Goal: Navigation & Orientation: Find specific page/section

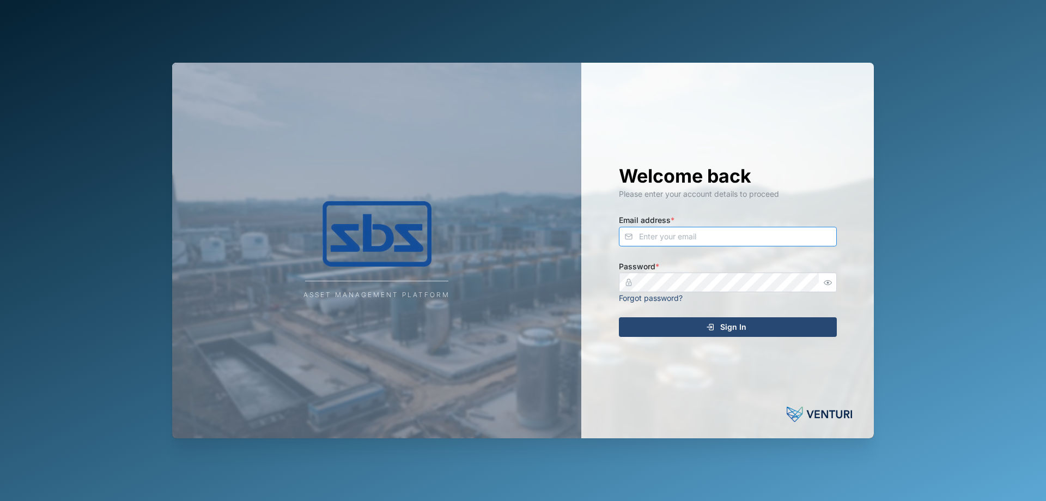
click at [669, 244] on input "Email address *" at bounding box center [728, 237] width 218 height 20
type input "[PERSON_NAME][EMAIL_ADDRESS][DOMAIN_NAME]"
click at [692, 322] on div "Sign In" at bounding box center [726, 327] width 200 height 19
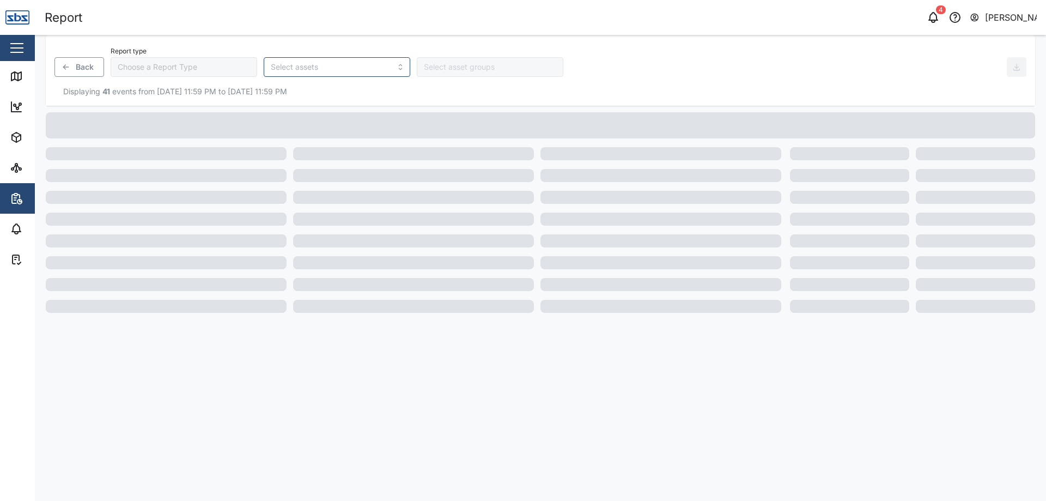
type input "Trip History"
click at [21, 74] on icon at bounding box center [16, 76] width 10 height 9
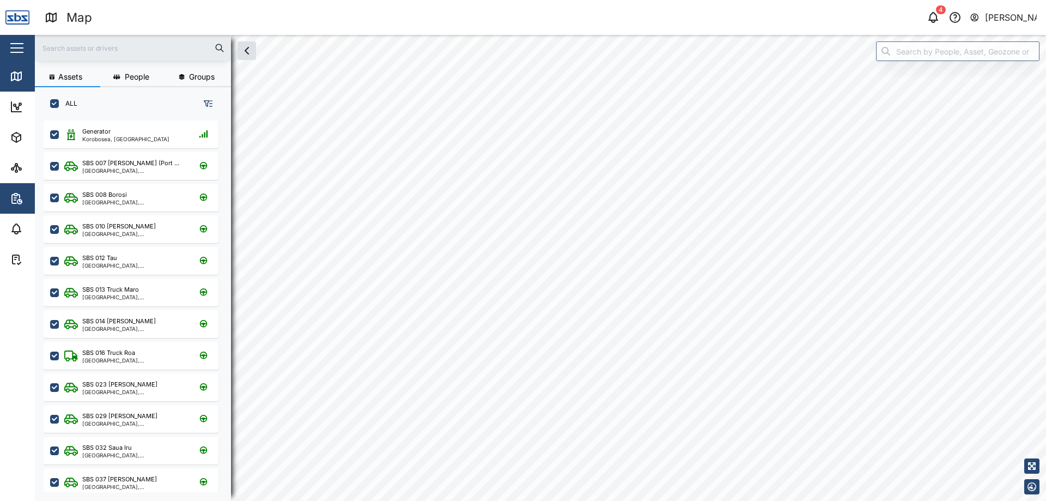
scroll to position [367, 170]
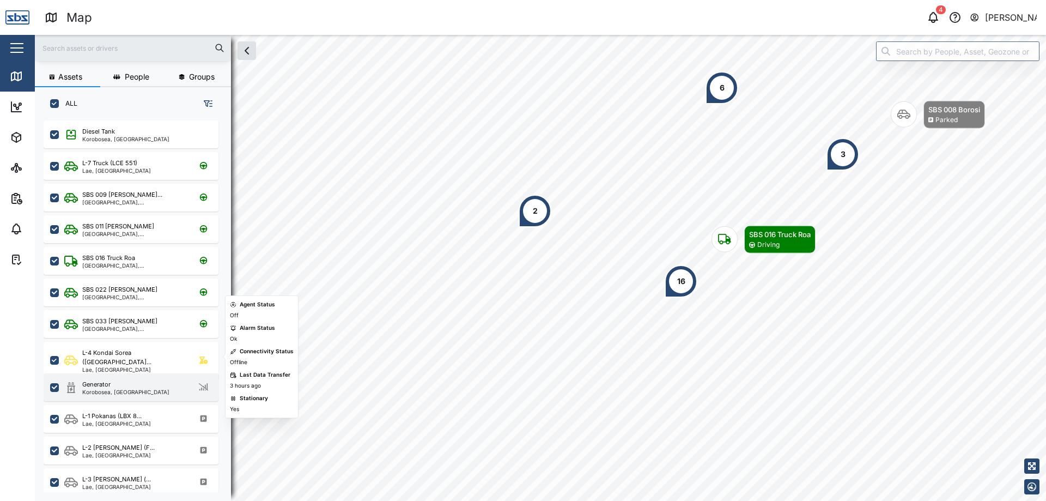
scroll to position [54, 0]
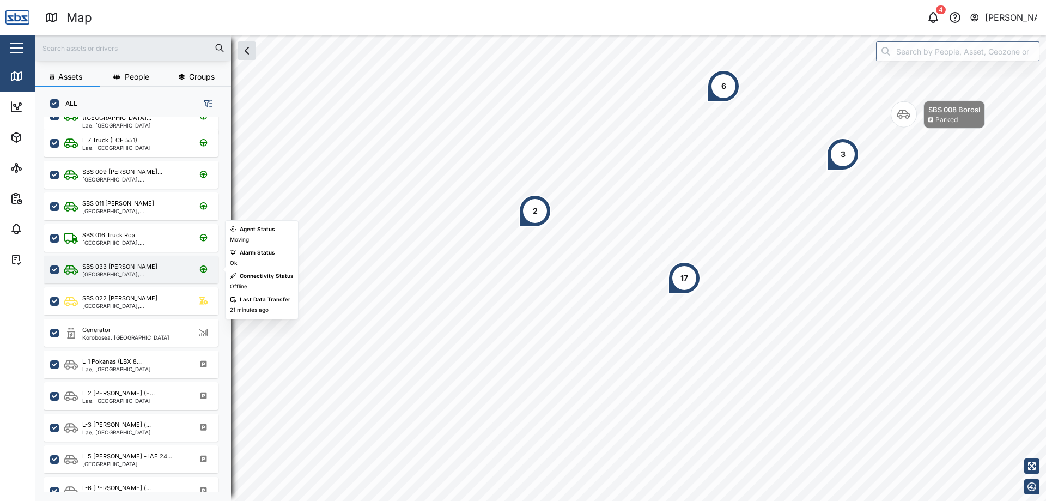
click at [150, 270] on div "SBS 033 [PERSON_NAME]" at bounding box center [134, 266] width 104 height 9
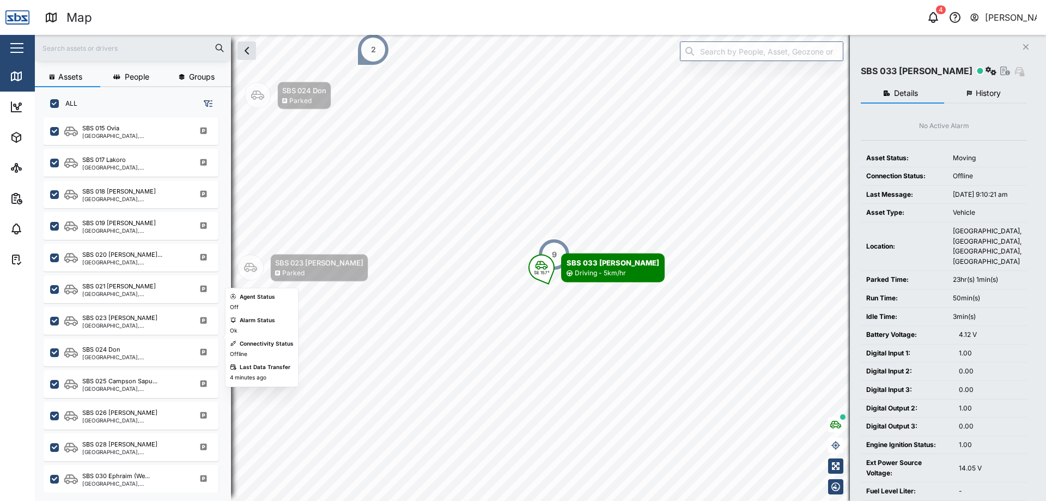
scroll to position [871, 0]
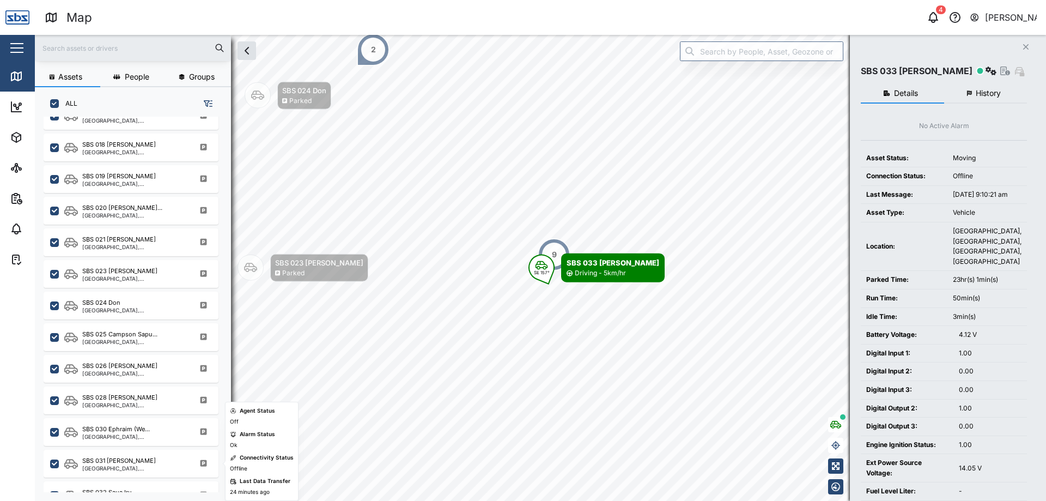
click at [131, 456] on div "SBS 031 [PERSON_NAME]" at bounding box center [134, 460] width 104 height 9
